Goal: Information Seeking & Learning: Learn about a topic

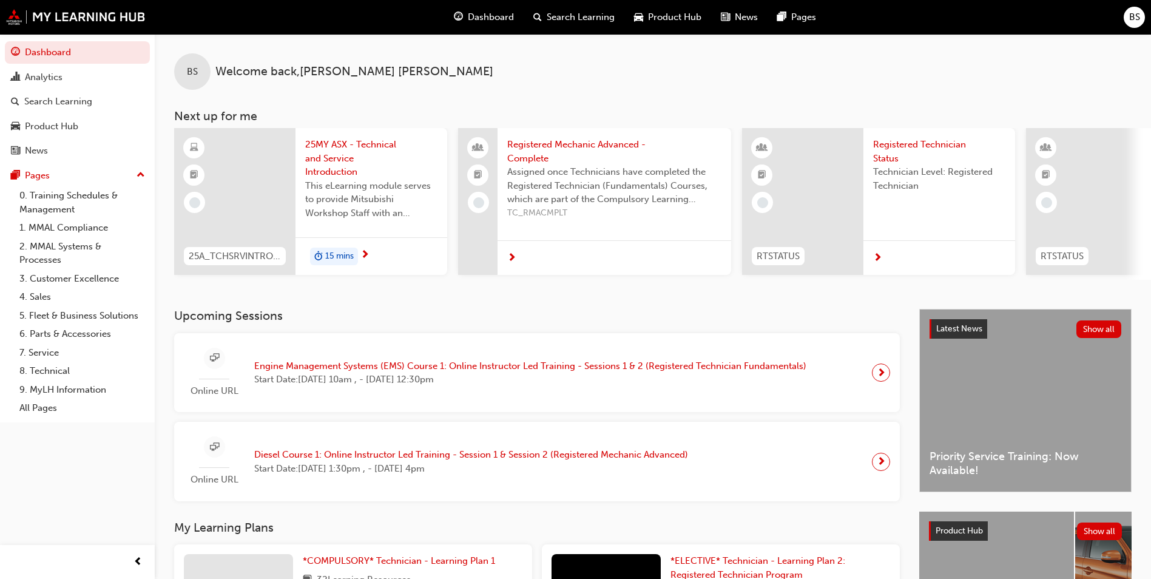
click at [425, 370] on span "Engine Management Systems (EMS) Course 1: Online Instructor Led Training - Sess…" at bounding box center [530, 366] width 552 height 14
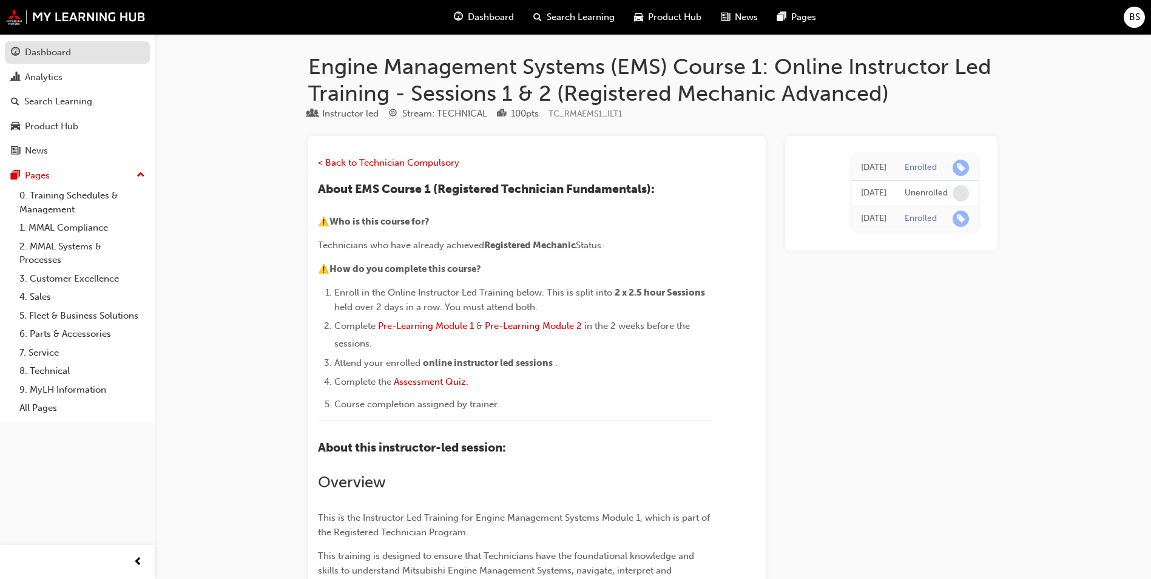
click at [43, 49] on div "Dashboard" at bounding box center [48, 53] width 46 height 14
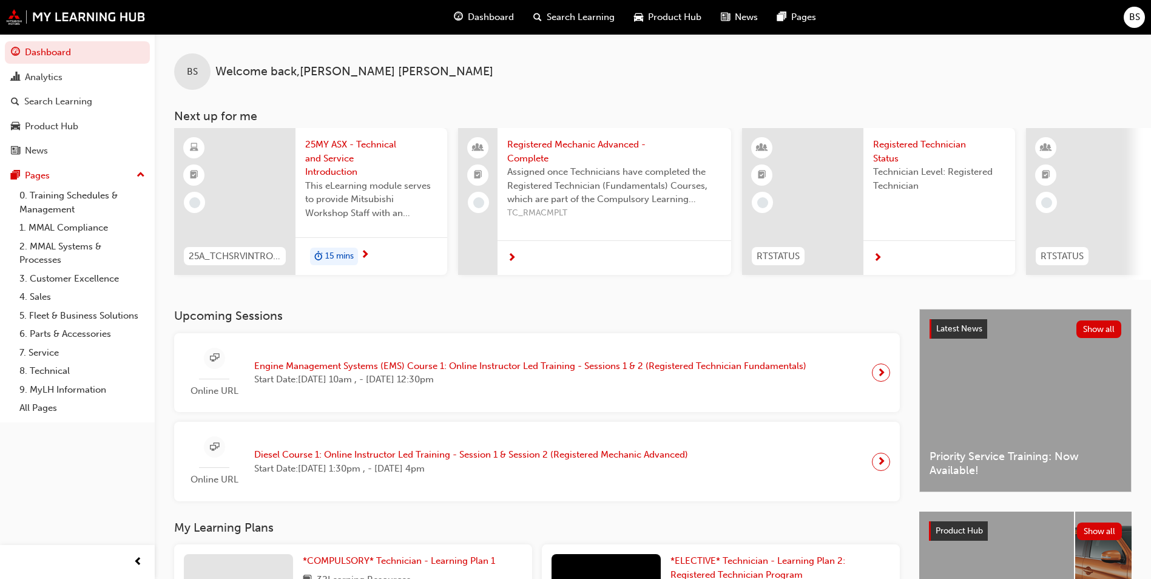
click at [435, 373] on span "Engine Management Systems (EMS) Course 1: Online Instructor Led Training - Sess…" at bounding box center [530, 366] width 552 height 14
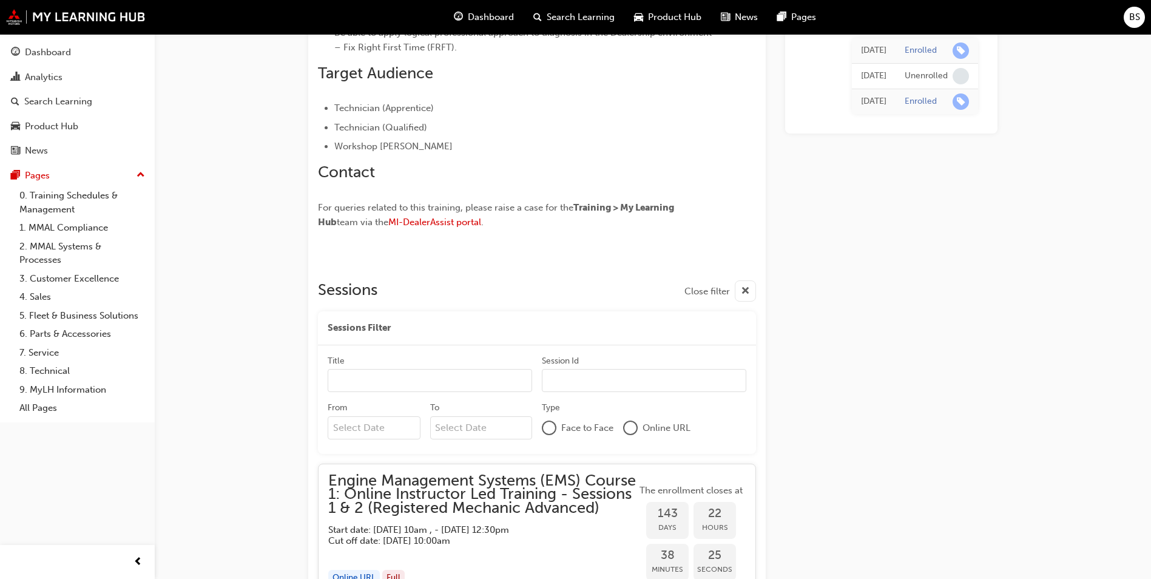
scroll to position [728, 0]
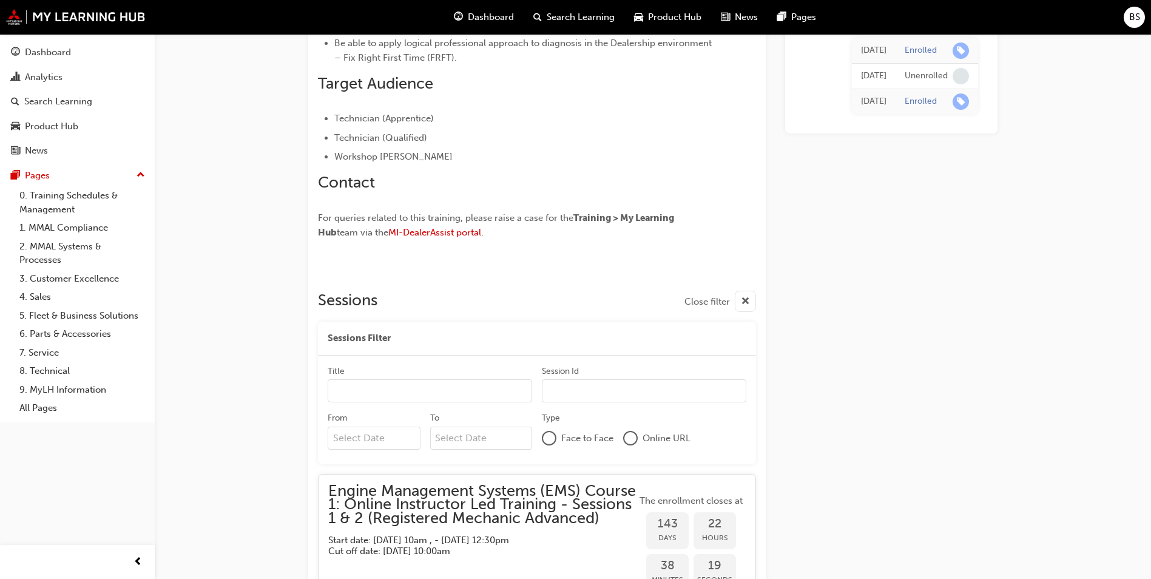
click at [376, 395] on input "Title" at bounding box center [430, 390] width 205 height 23
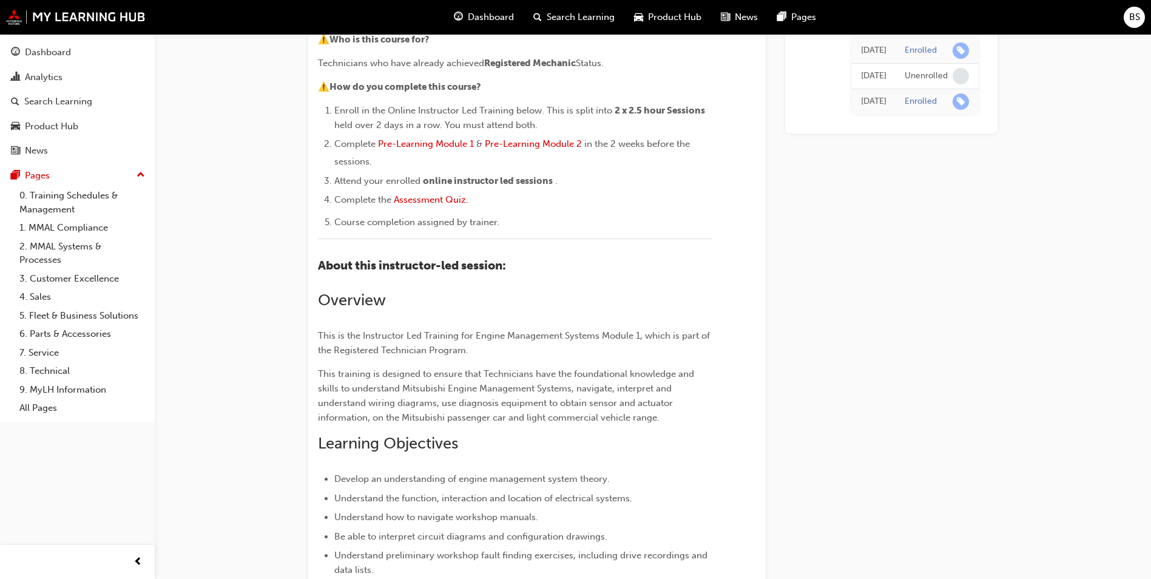
scroll to position [0, 0]
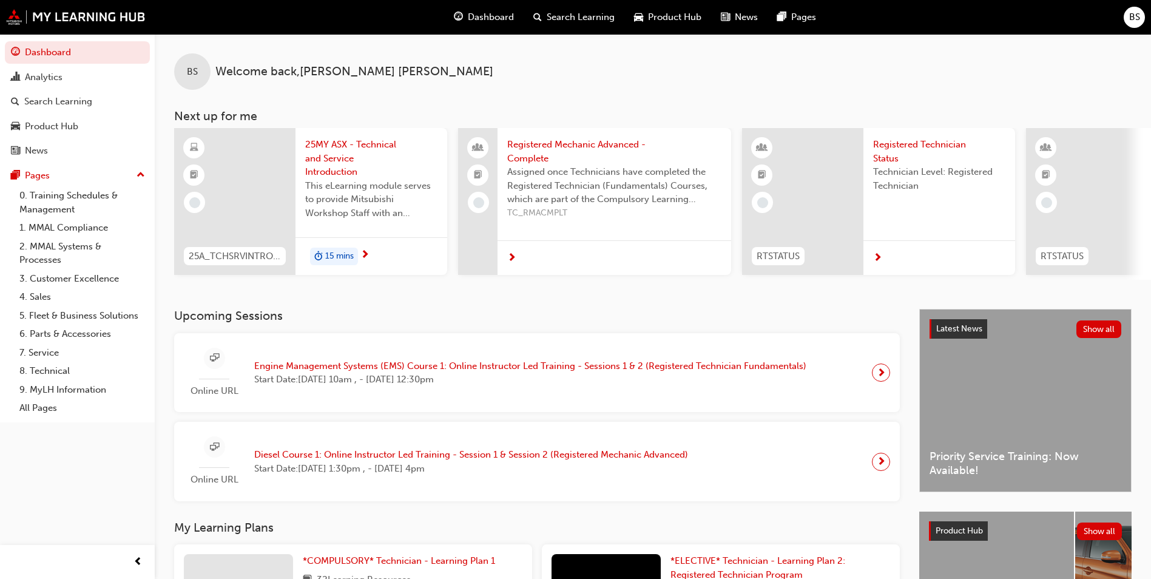
click at [353, 260] on span "15 mins" at bounding box center [339, 256] width 29 height 14
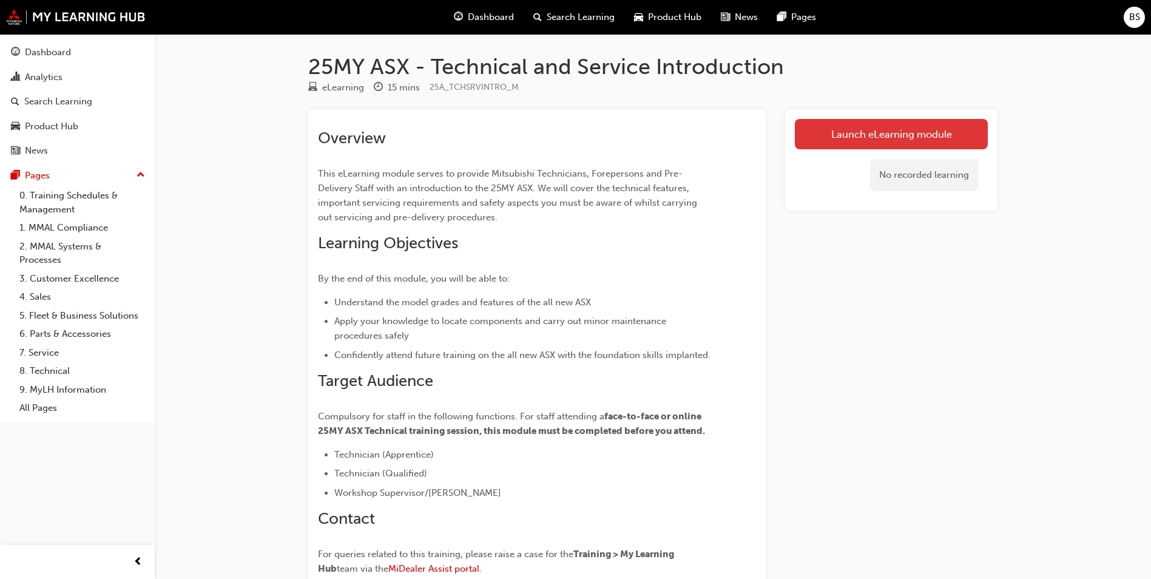
click at [839, 134] on link "Launch eLearning module" at bounding box center [891, 134] width 193 height 30
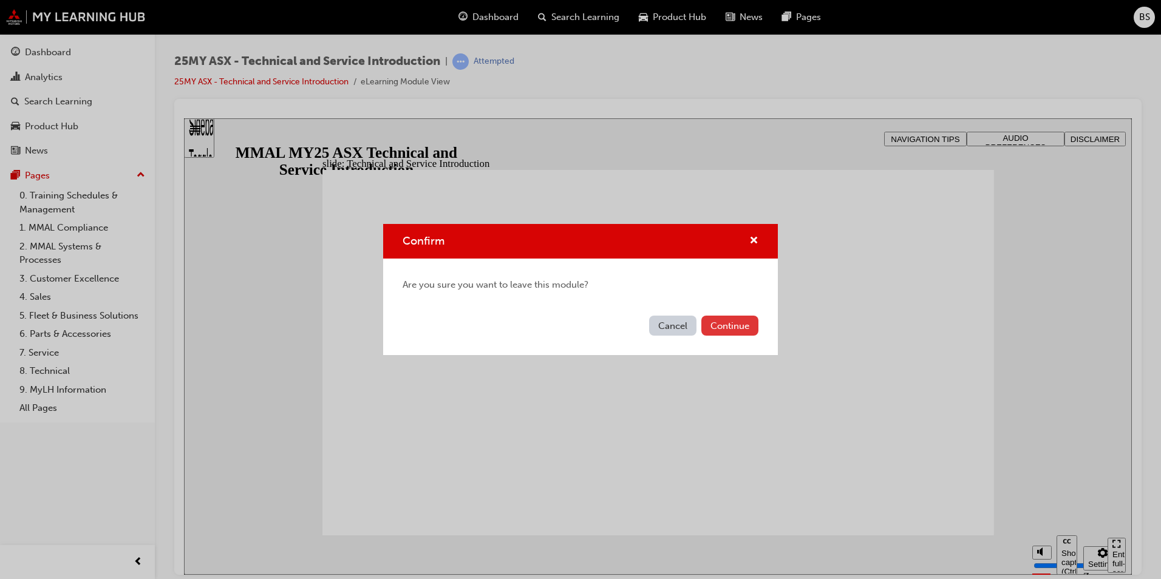
click at [731, 322] on button "Continue" at bounding box center [729, 326] width 57 height 20
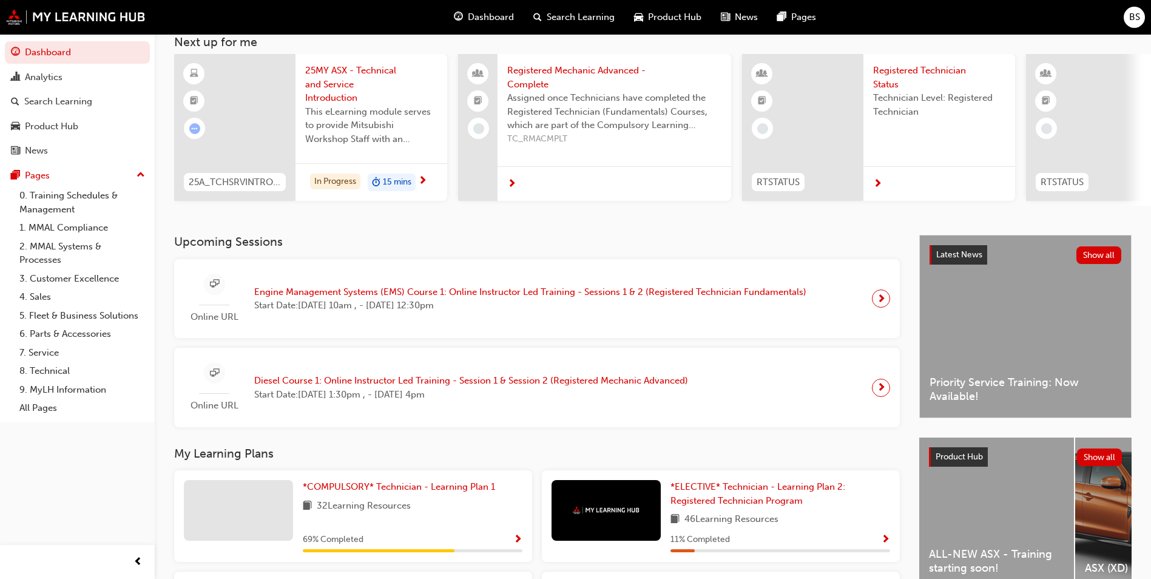
scroll to position [70, 0]
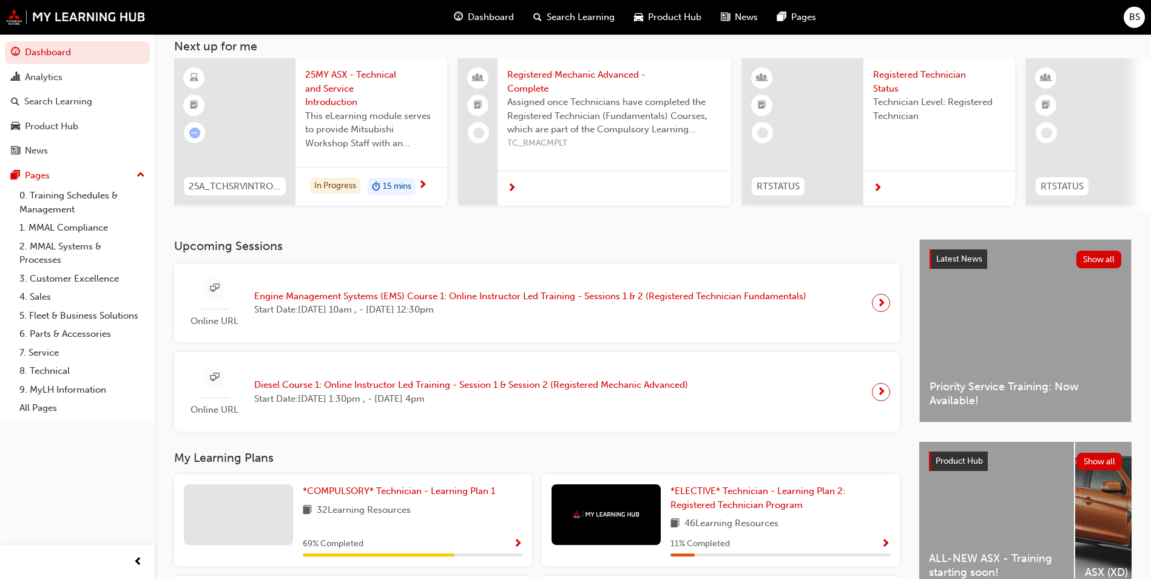
click at [887, 305] on div at bounding box center [881, 303] width 18 height 18
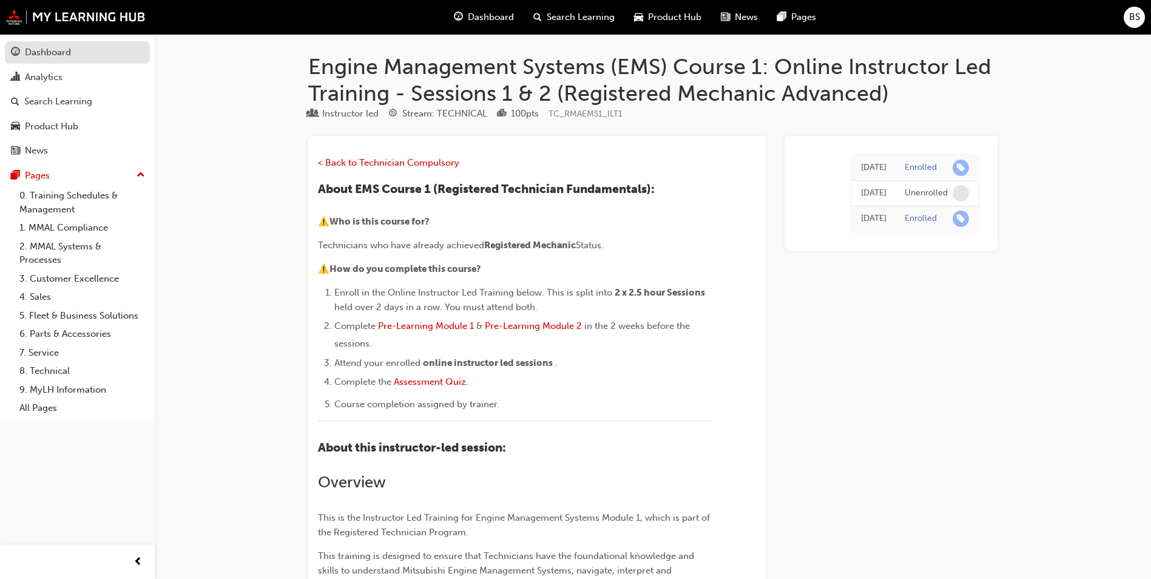
click at [61, 50] on div "Dashboard" at bounding box center [48, 53] width 46 height 14
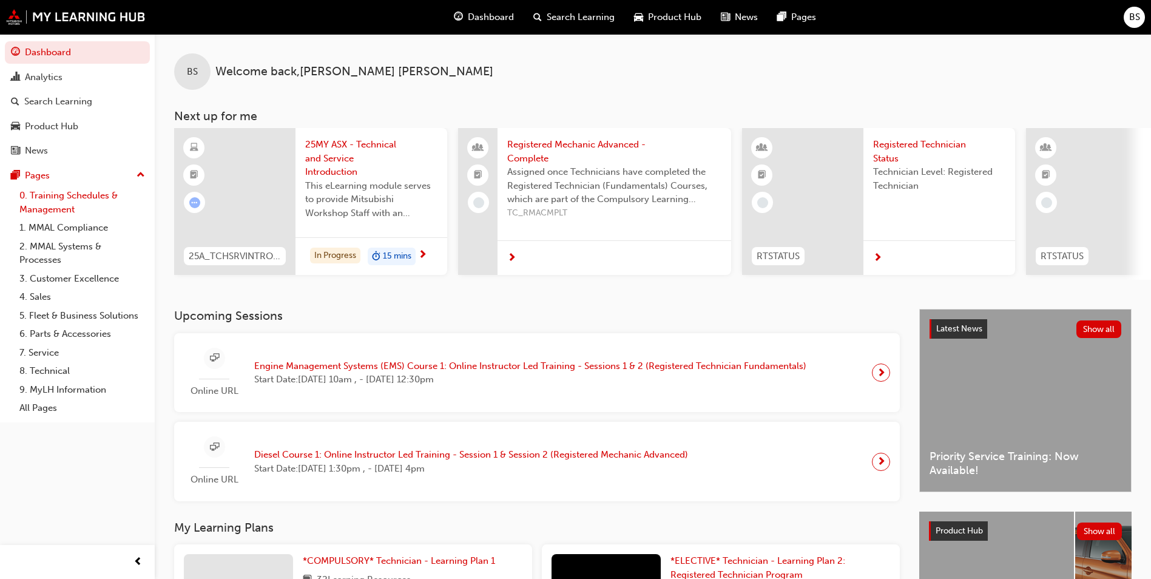
click at [56, 192] on link "0. Training Schedules & Management" at bounding box center [82, 202] width 135 height 32
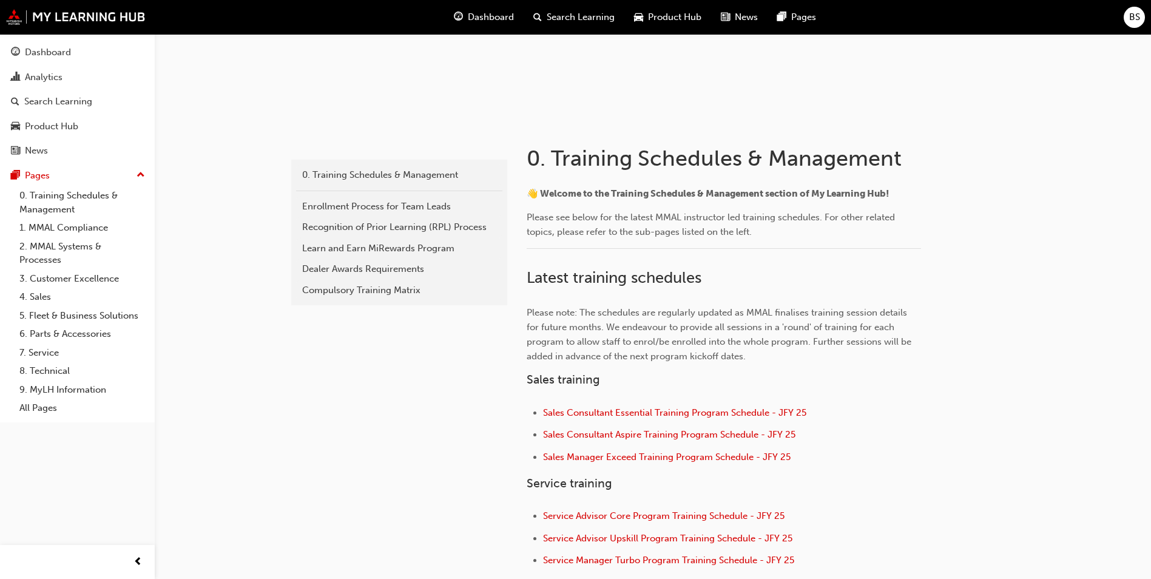
scroll to position [150, 0]
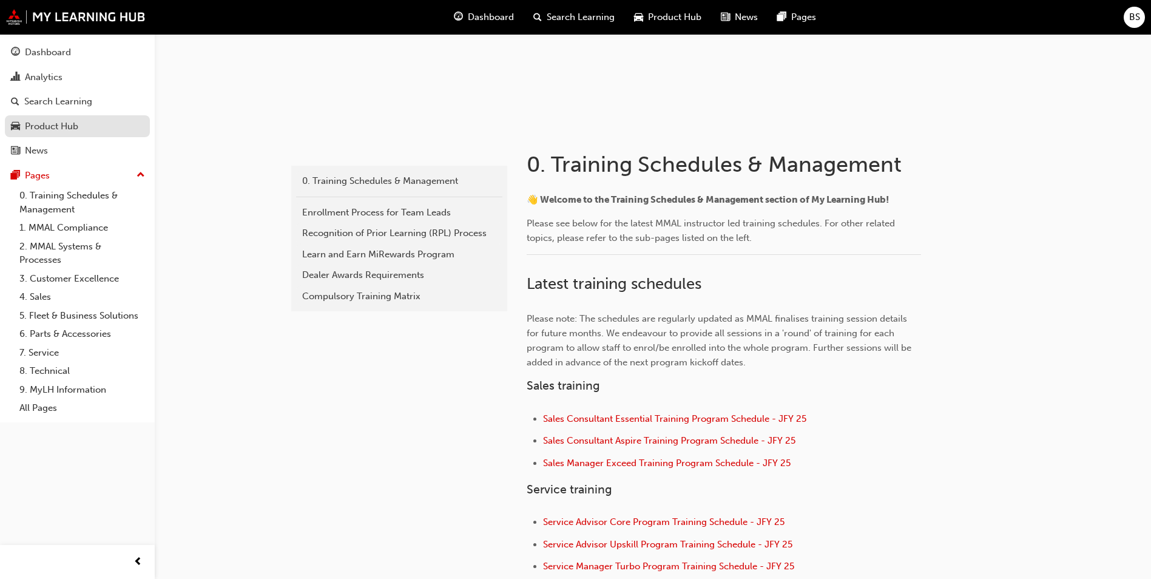
click at [59, 124] on div "Product Hub" at bounding box center [51, 127] width 53 height 14
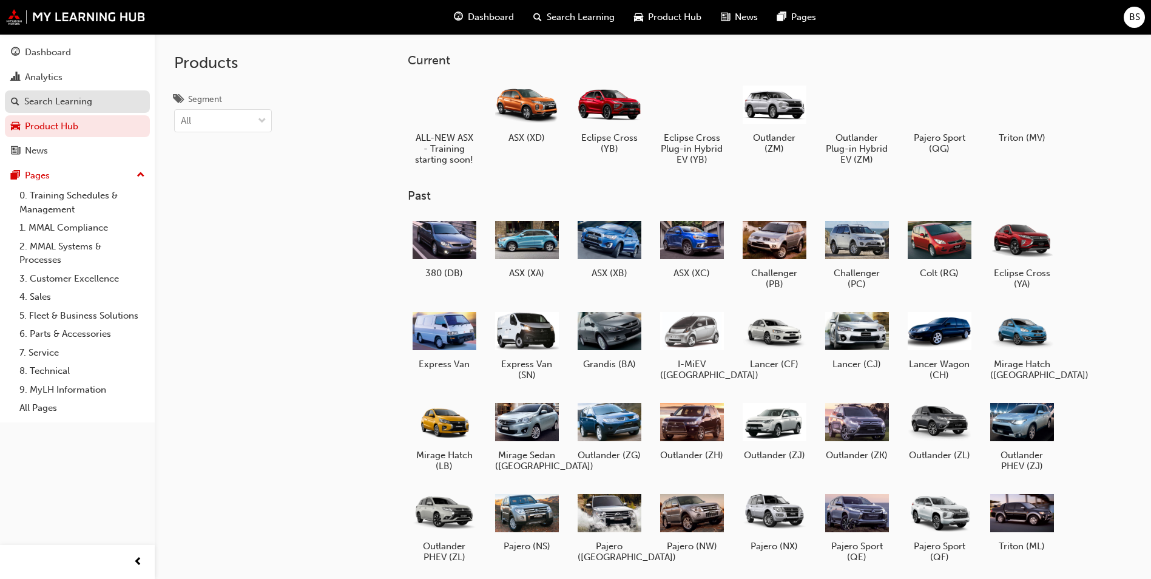
click at [55, 104] on div "Search Learning" at bounding box center [58, 102] width 68 height 14
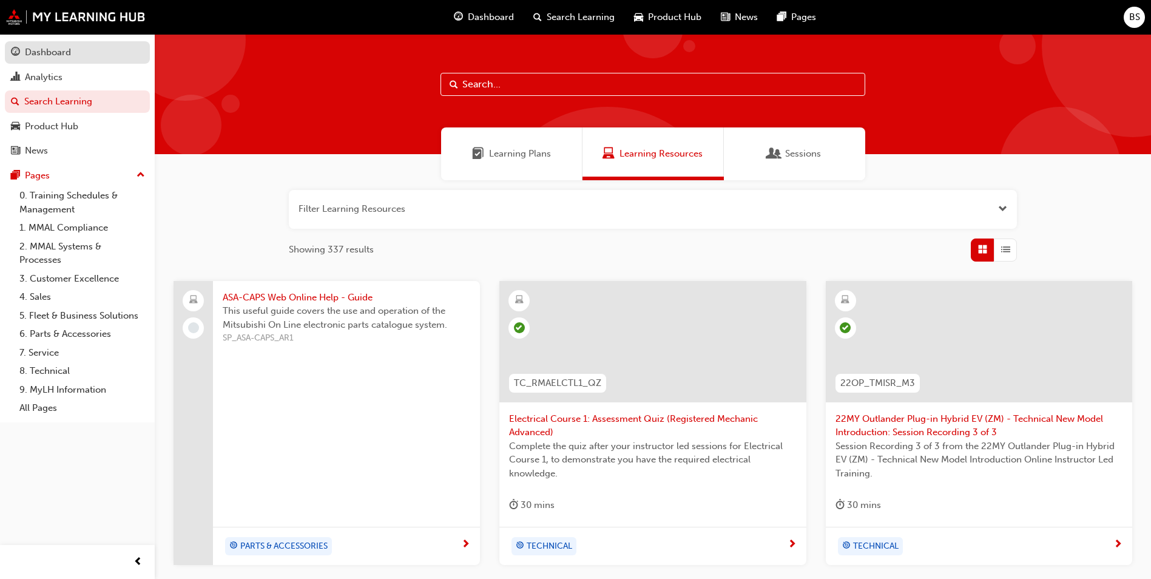
click at [57, 53] on div "Dashboard" at bounding box center [48, 53] width 46 height 14
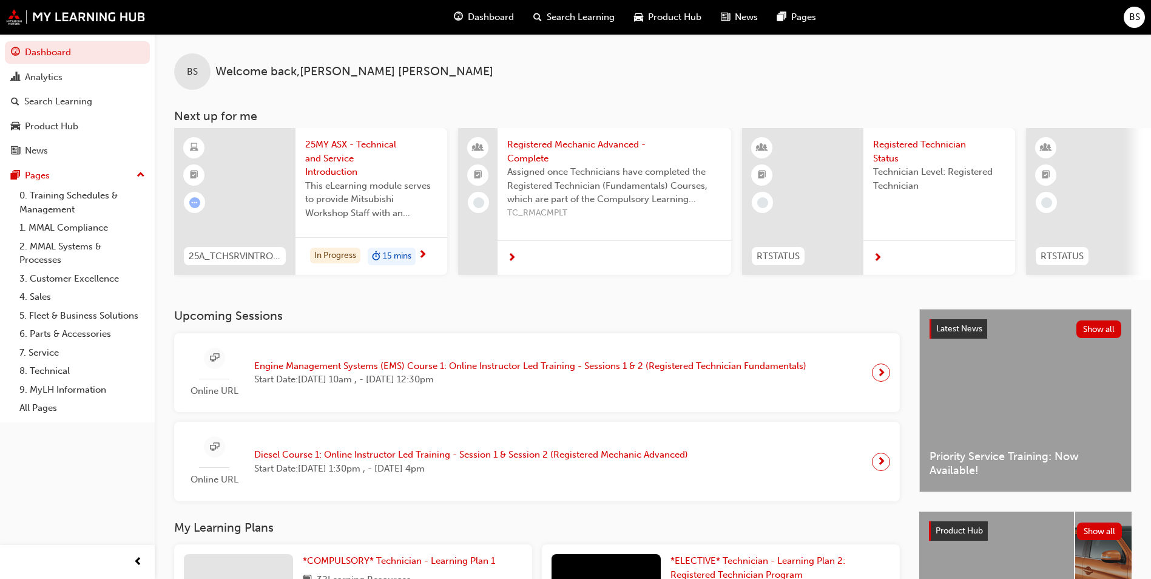
click at [476, 373] on span "Engine Management Systems (EMS) Course 1: Online Instructor Led Training - Sess…" at bounding box center [530, 366] width 552 height 14
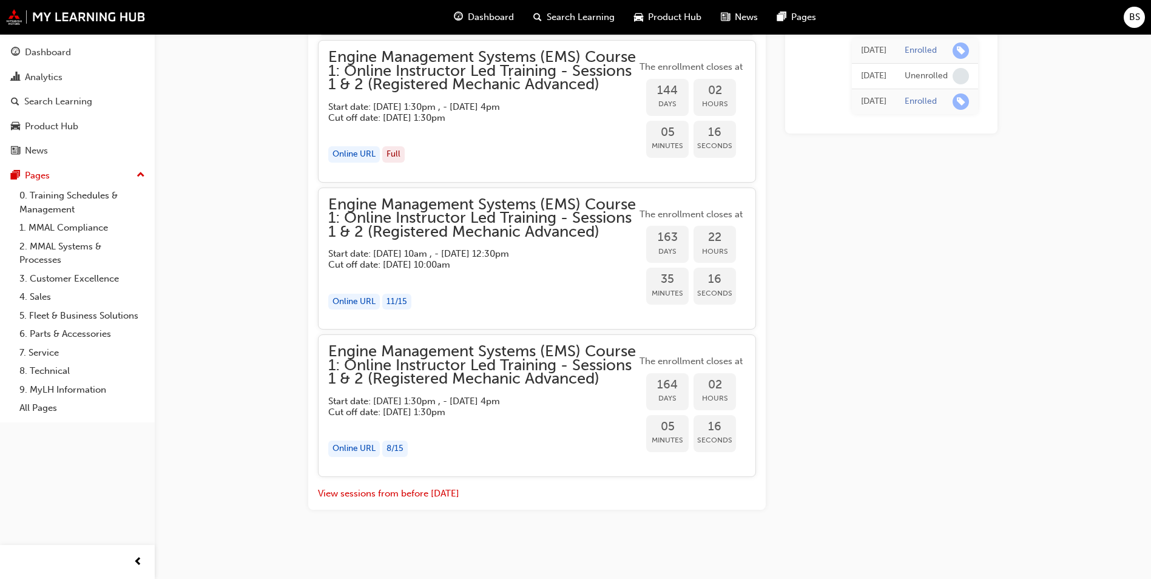
scroll to position [1364, 0]
click at [390, 495] on button "View sessions from before [DATE]" at bounding box center [388, 494] width 141 height 14
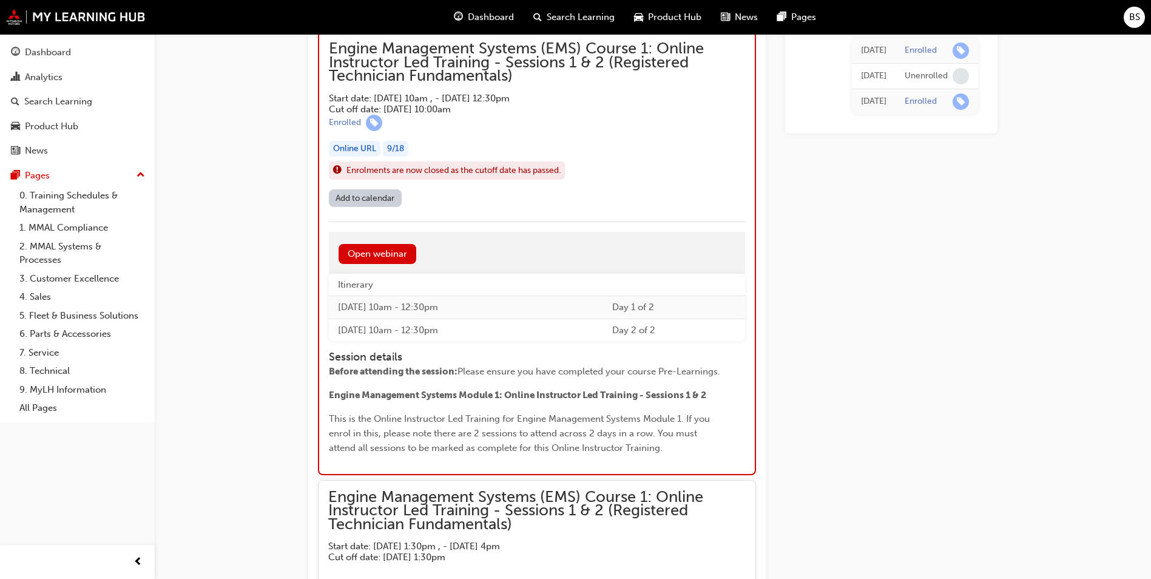
scroll to position [6190, 0]
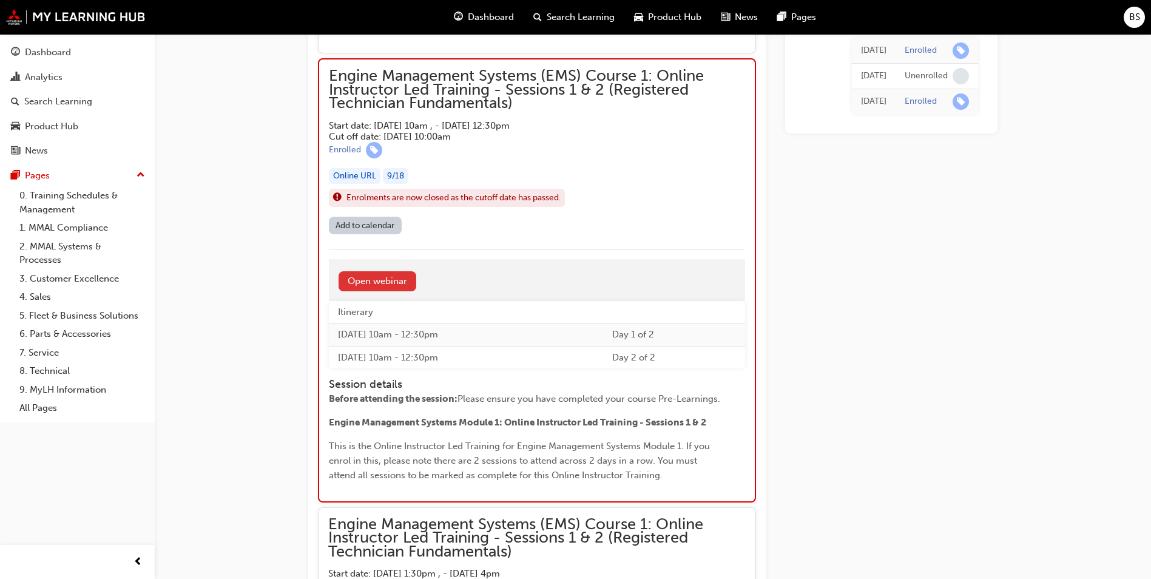
click at [388, 285] on link "Open webinar" at bounding box center [378, 281] width 78 height 20
